Goal: Check status: Check status

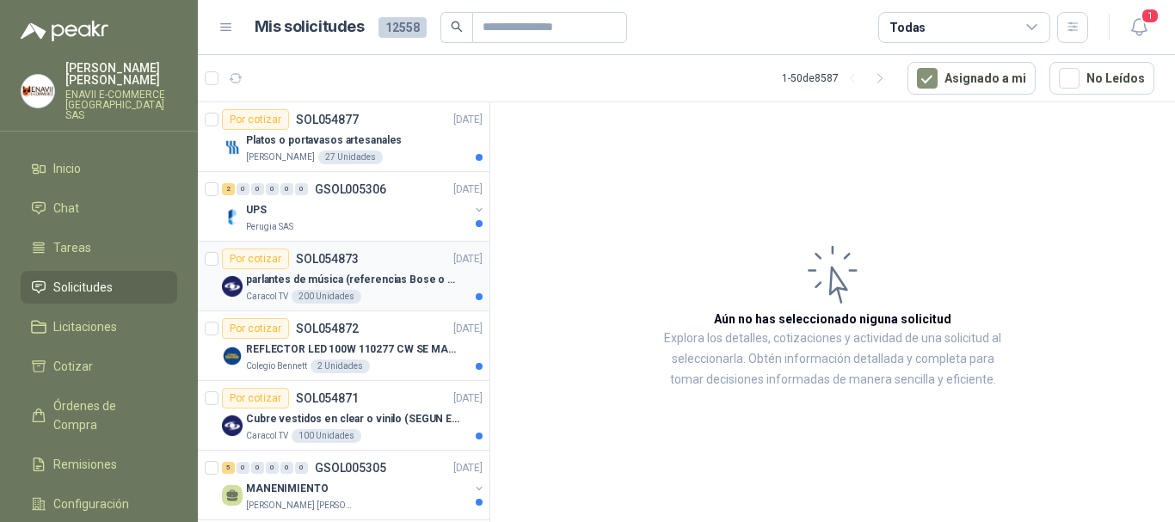
click at [394, 286] on p "parlantes de música (referencias Bose o Alexa) CON MARCACION 1 LOGO (Mas datos …" at bounding box center [353, 280] width 214 height 16
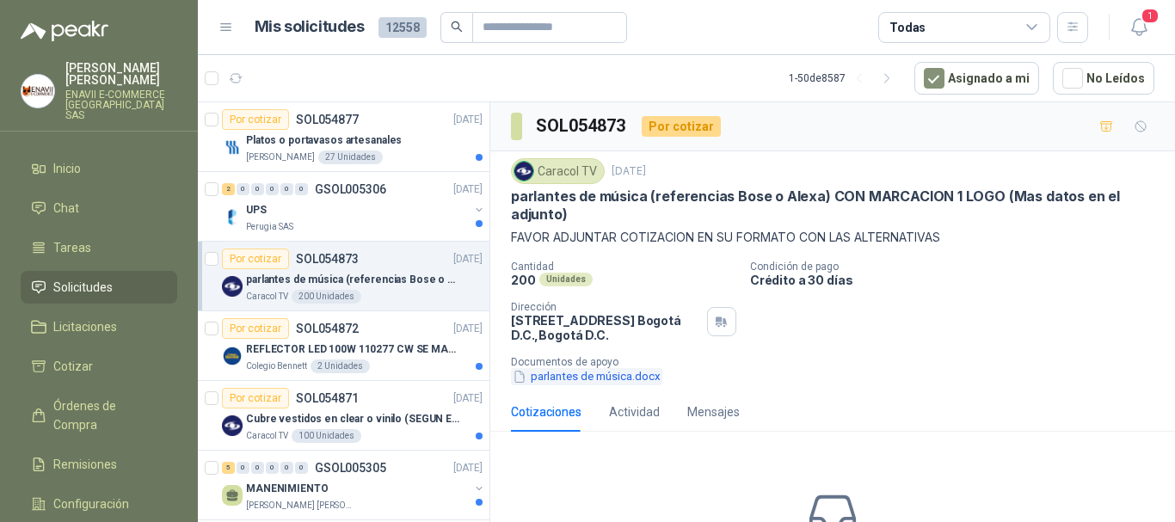
click at [633, 377] on button "parlantes de música.docx" at bounding box center [586, 377] width 151 height 18
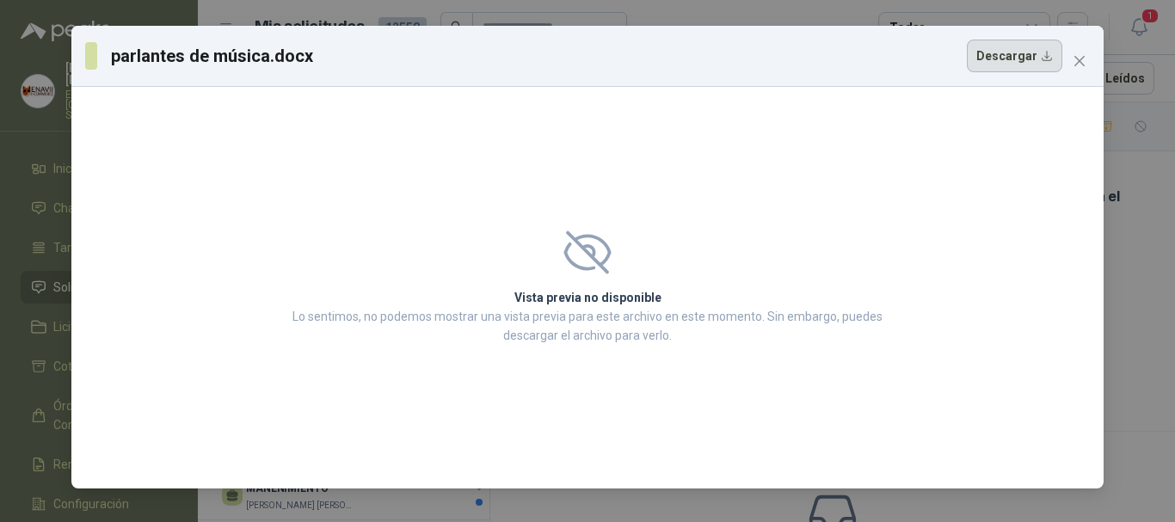
click at [996, 67] on button "Descargar" at bounding box center [1013, 56] width 95 height 33
click at [1083, 58] on icon "close" at bounding box center [1079, 61] width 10 height 10
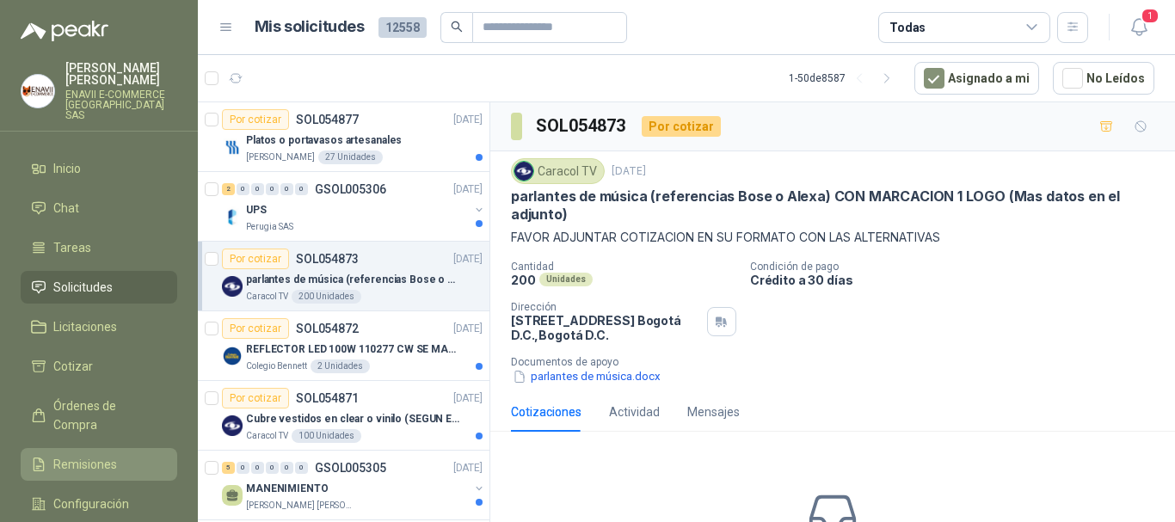
click at [106, 448] on link "Remisiones" at bounding box center [99, 464] width 156 height 33
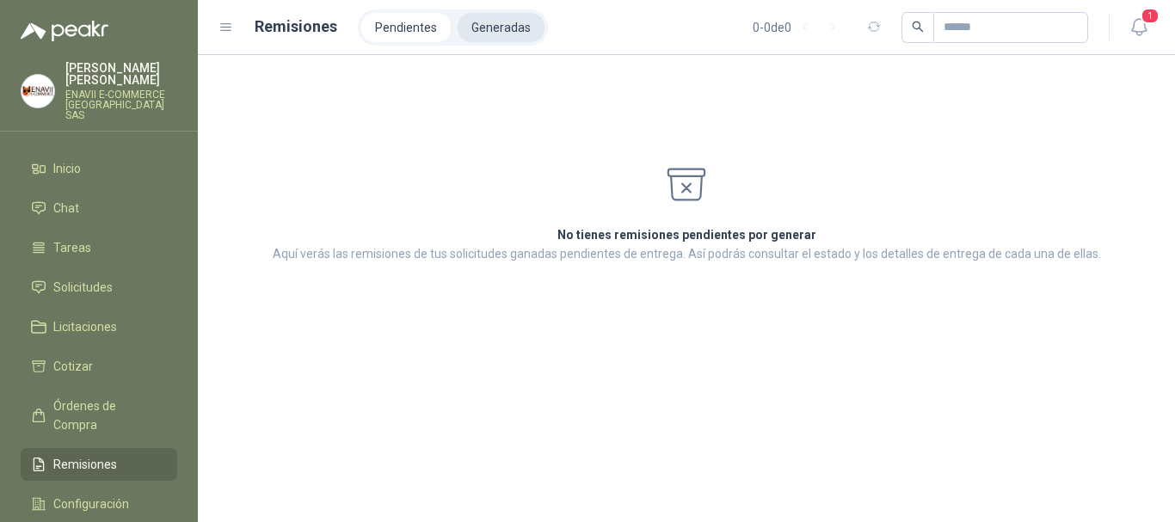
click at [488, 21] on li "Generadas" at bounding box center [500, 27] width 87 height 29
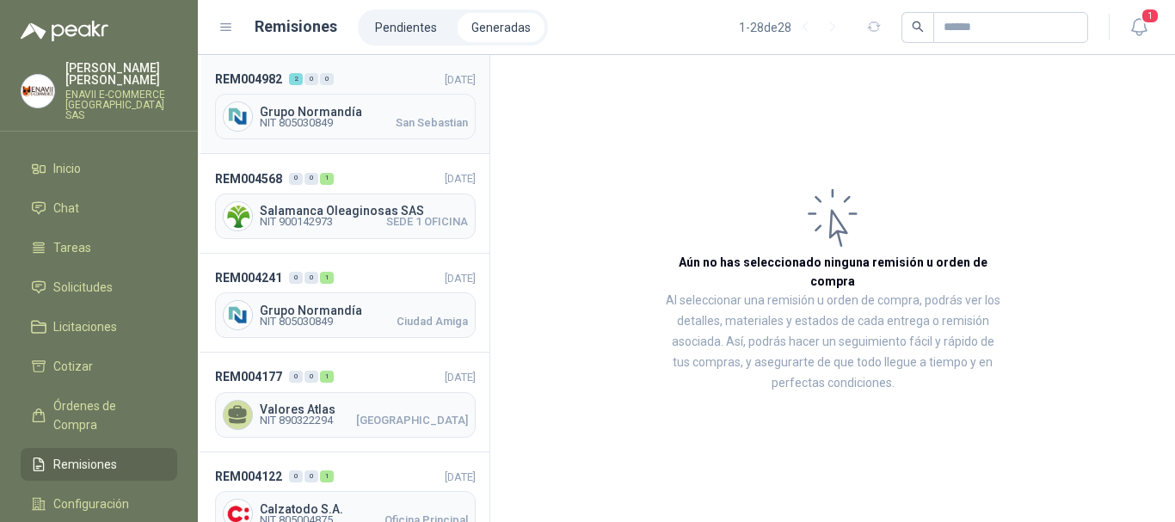
click at [411, 99] on div "Grupo Normandía NIT 805030849 [GEOGRAPHIC_DATA]" at bounding box center [345, 117] width 261 height 46
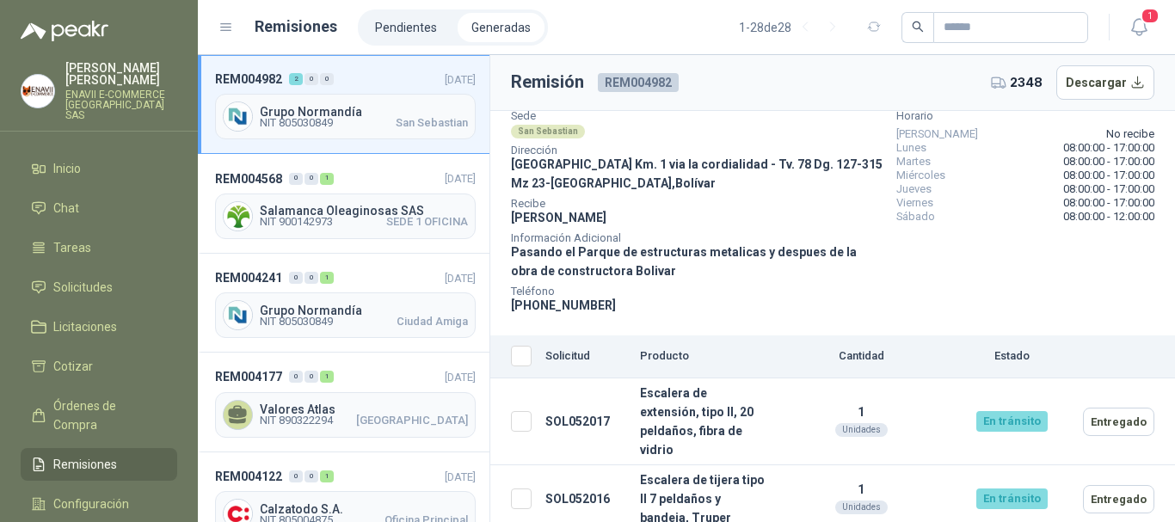
scroll to position [108, 0]
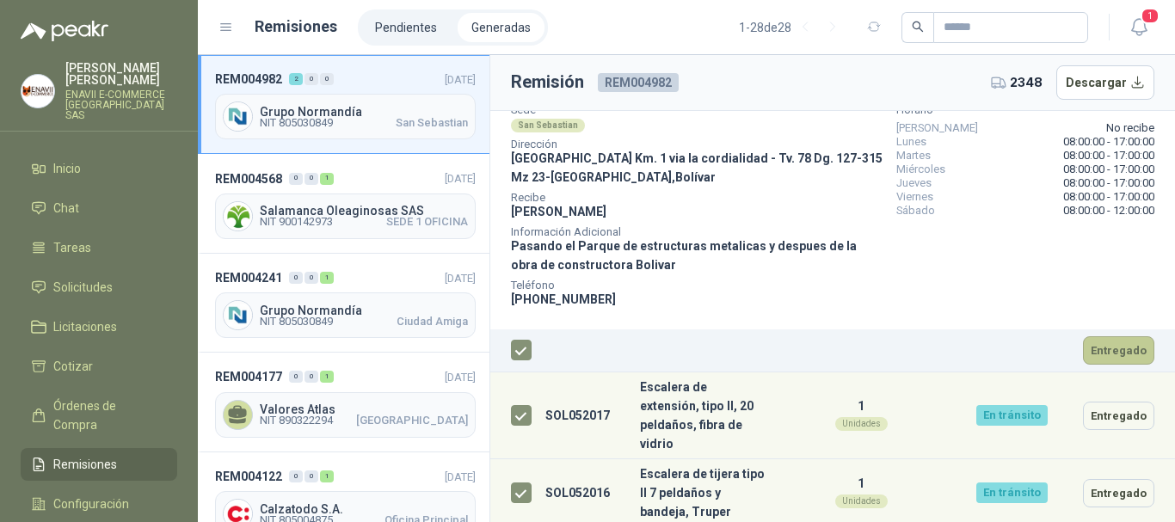
click at [1101, 357] on button "Entregado" at bounding box center [1118, 350] width 71 height 28
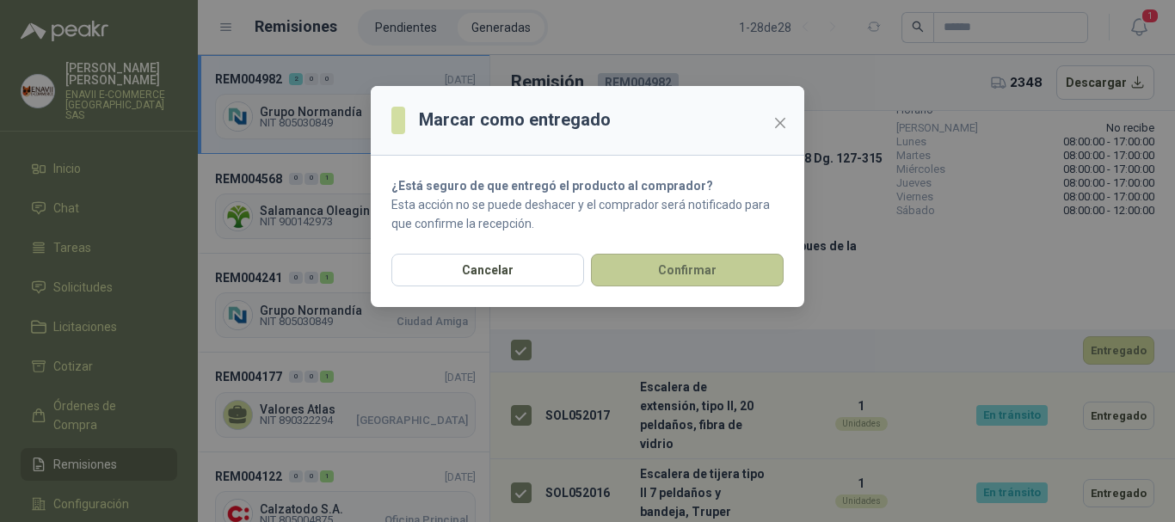
click at [648, 267] on button "Confirmar" at bounding box center [687, 270] width 193 height 33
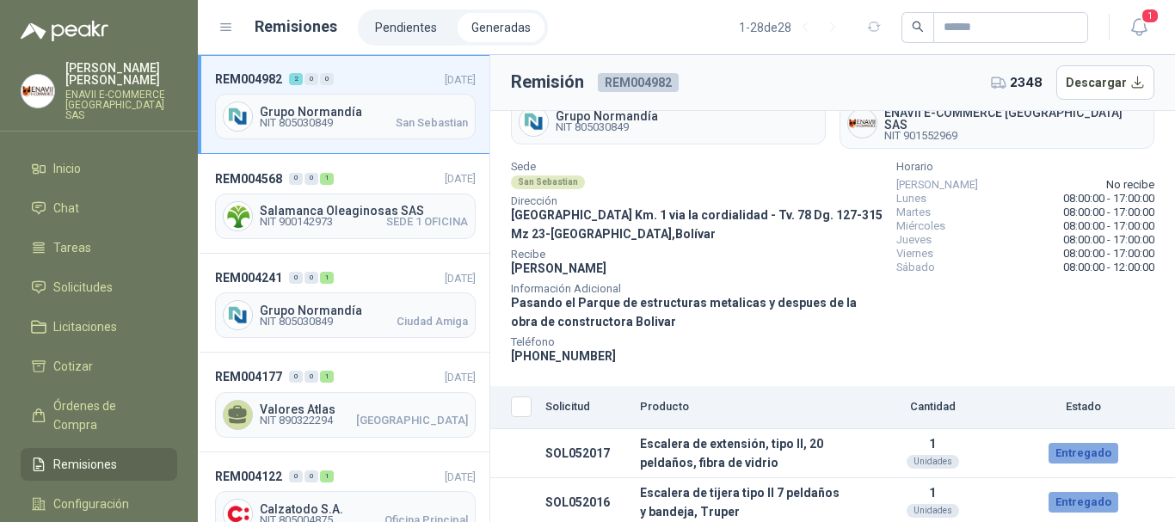
scroll to position [0, 0]
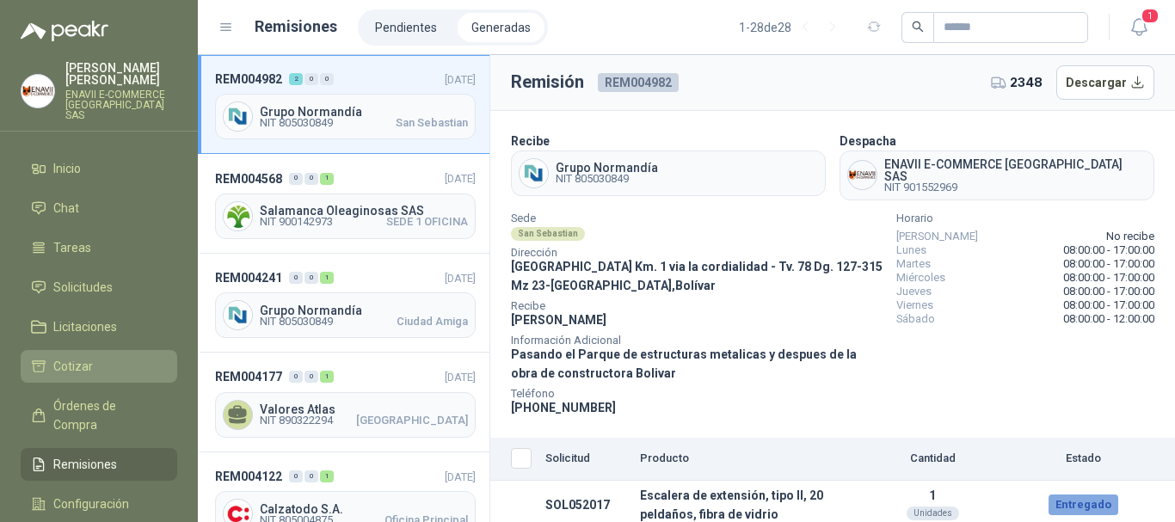
click at [97, 350] on link "Cotizar" at bounding box center [99, 366] width 156 height 33
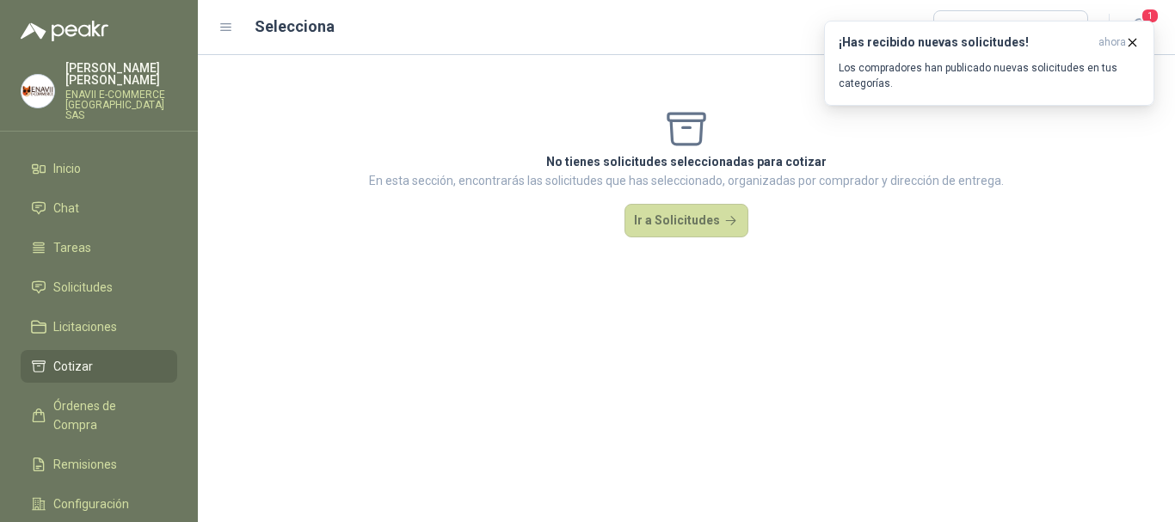
click at [409, 23] on div "Selecciona Cargar cotizaciones" at bounding box center [672, 27] width 834 height 34
click at [123, 357] on li "Cotizar" at bounding box center [99, 366] width 136 height 19
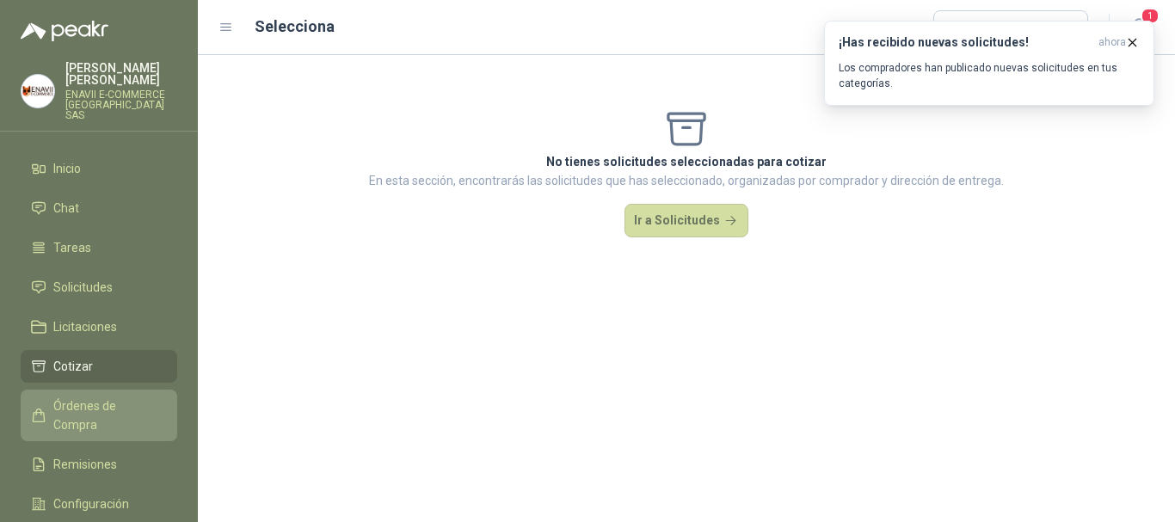
click at [115, 396] on span "Órdenes de Compra" at bounding box center [106, 415] width 107 height 38
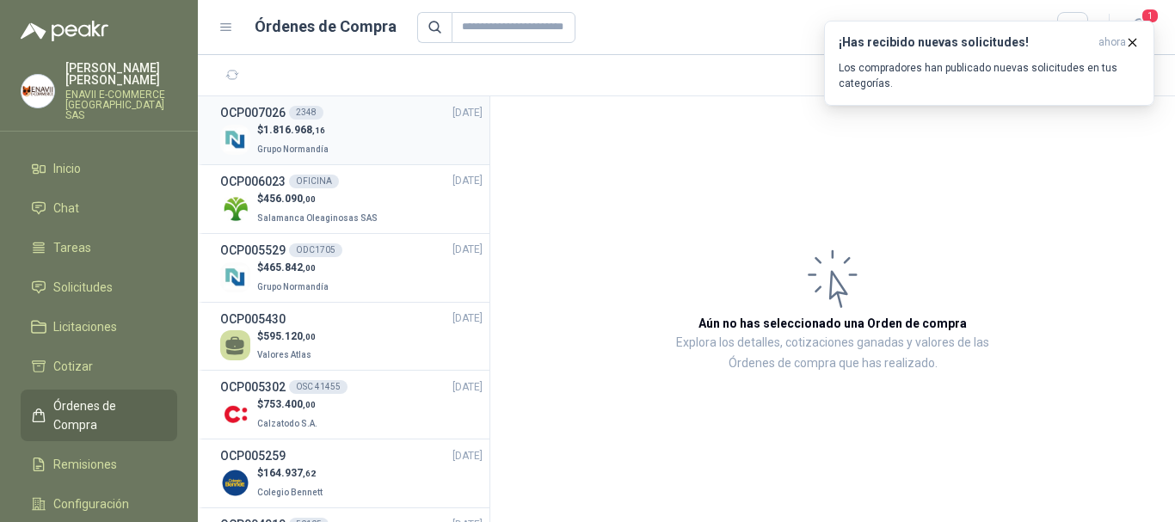
click at [383, 134] on div "$ 1.816.968 ,16 Grupo Normandía" at bounding box center [351, 139] width 262 height 35
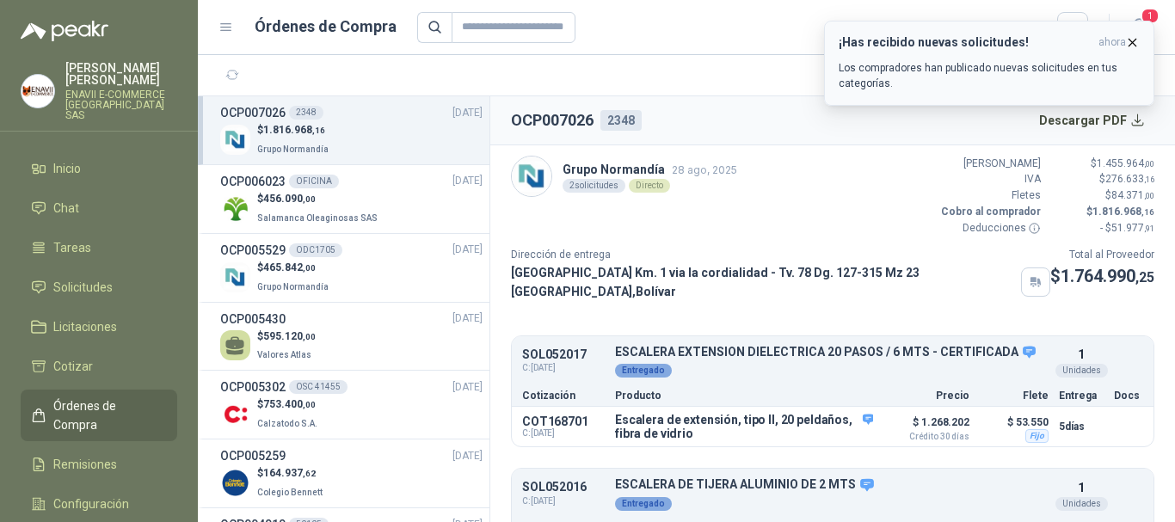
click at [1128, 46] on icon "button" at bounding box center [1132, 42] width 15 height 15
click at [1135, 41] on icon "button" at bounding box center [1132, 42] width 15 height 15
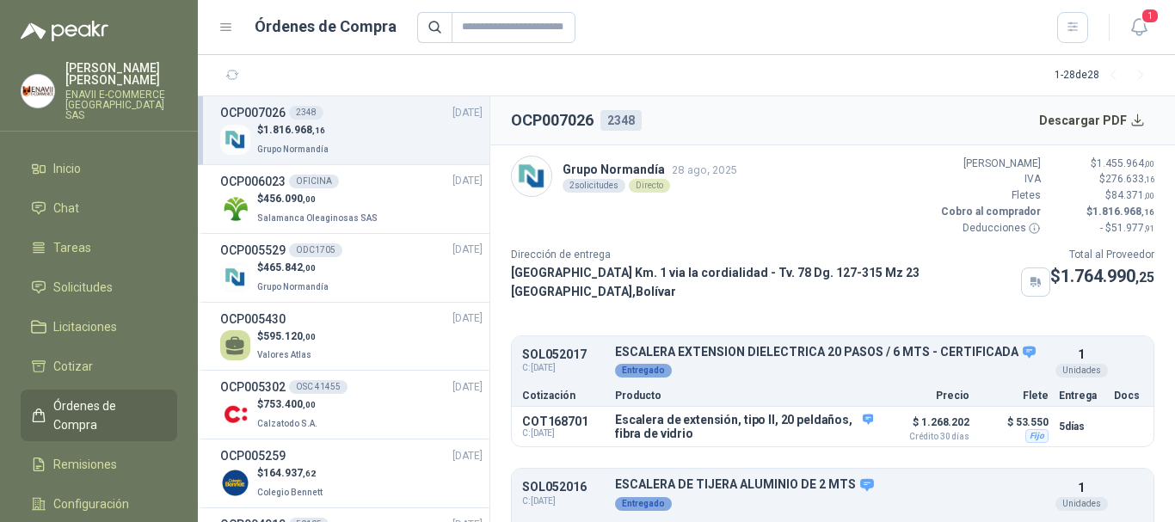
click at [341, 139] on div "$ 1.816.968 ,16 Grupo Normandía" at bounding box center [351, 139] width 262 height 35
click at [346, 206] on p "$ 456.090 ,00" at bounding box center [319, 199] width 124 height 16
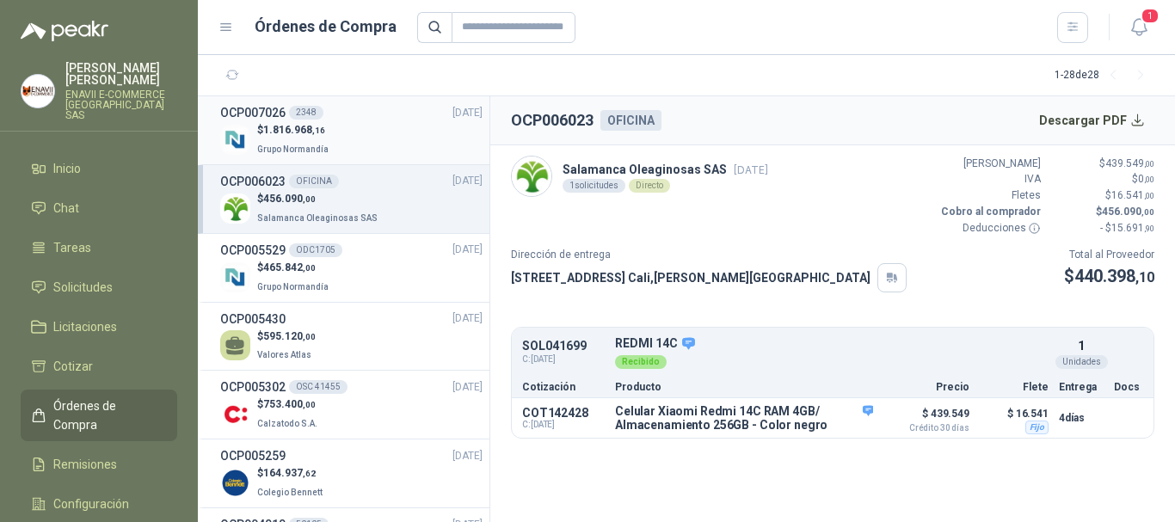
click at [367, 136] on div "$ 1.816.968 ,16 Grupo Normandía" at bounding box center [351, 139] width 262 height 35
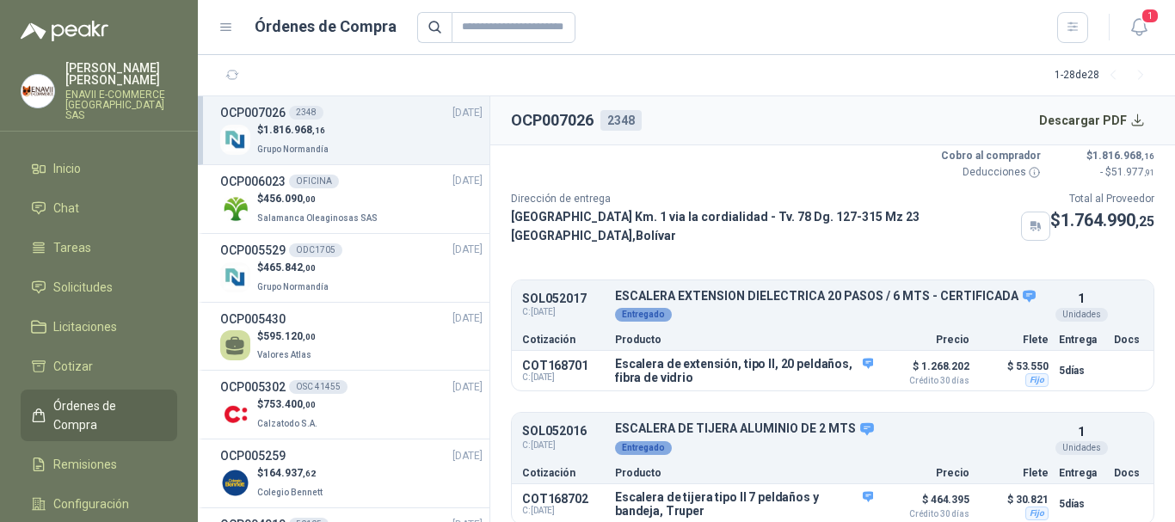
scroll to position [84, 0]
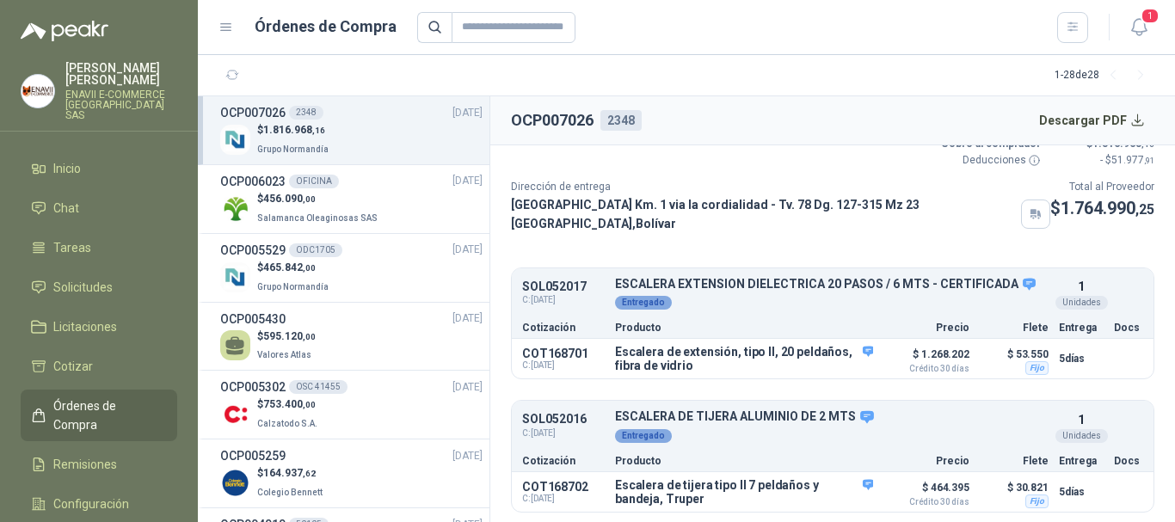
click at [100, 397] on span "Órdenes de Compra" at bounding box center [106, 415] width 107 height 38
